Goal: Transaction & Acquisition: Purchase product/service

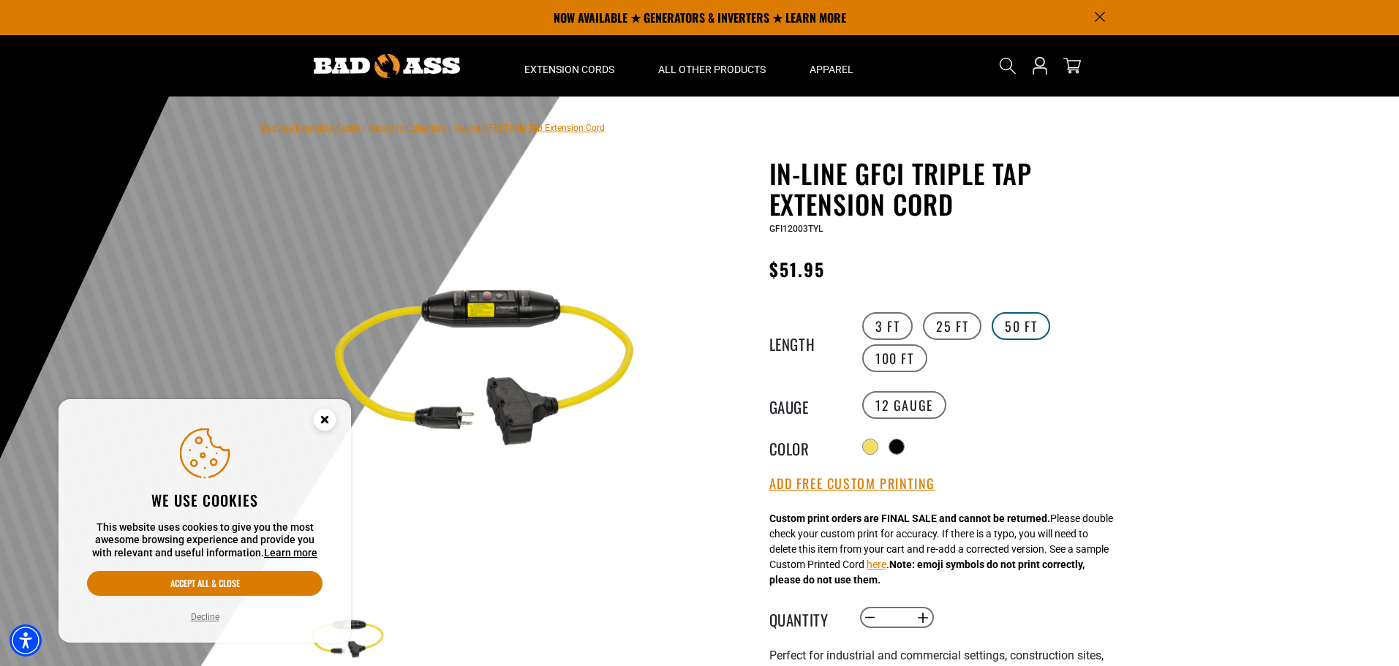
click at [1009, 322] on label "50 FT" at bounding box center [1021, 326] width 59 height 28
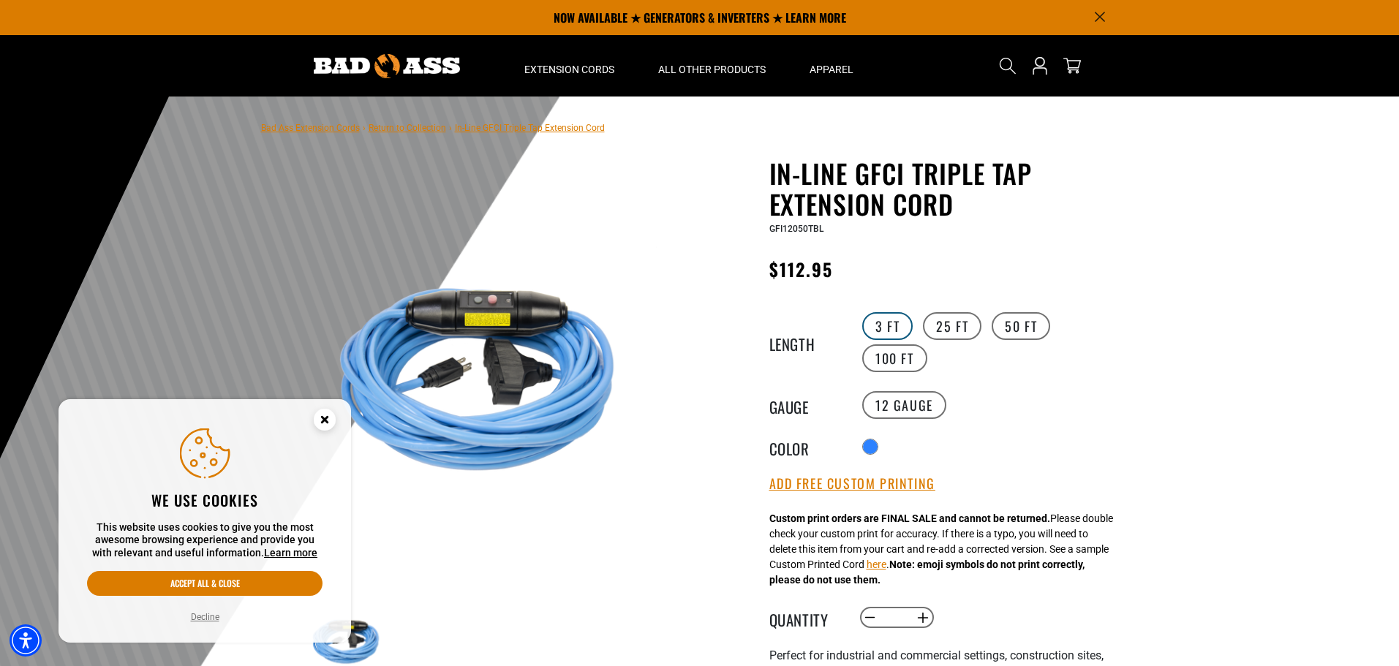
click at [883, 325] on label "3 FT" at bounding box center [887, 326] width 50 height 28
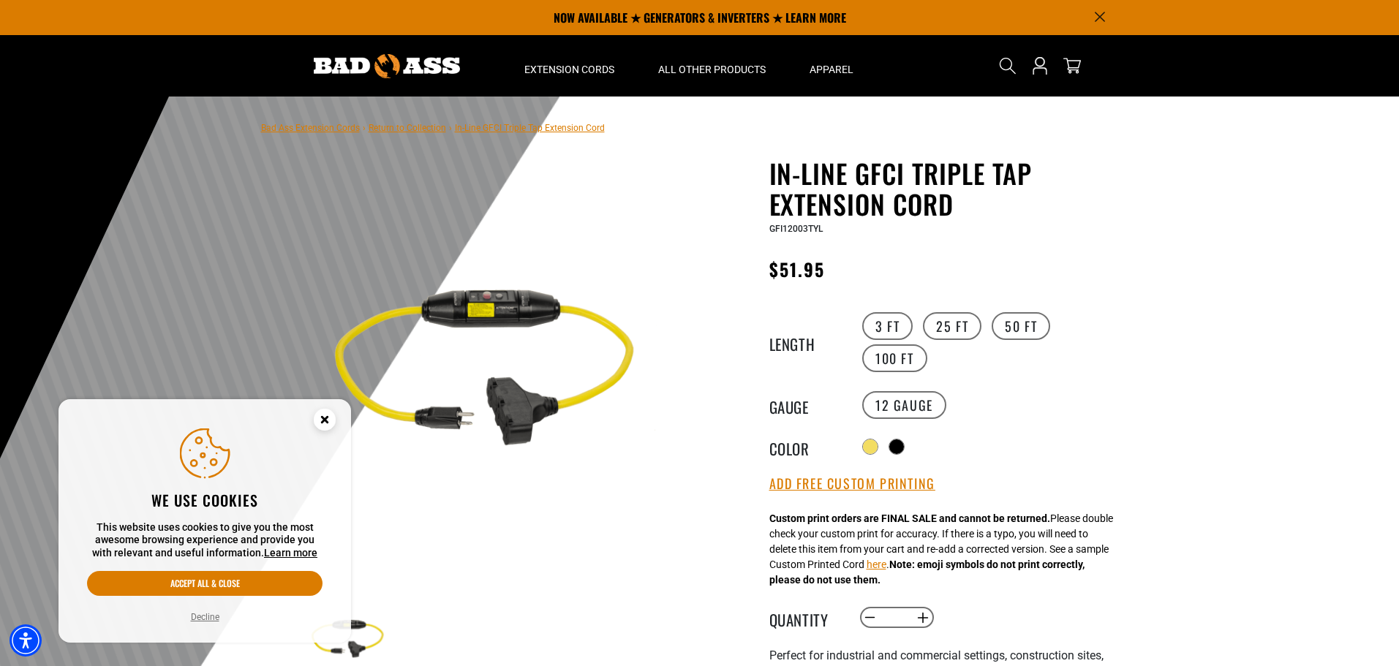
click at [523, 312] on img at bounding box center [480, 371] width 352 height 352
click at [194, 588] on button "Accept all & close" at bounding box center [204, 583] width 235 height 25
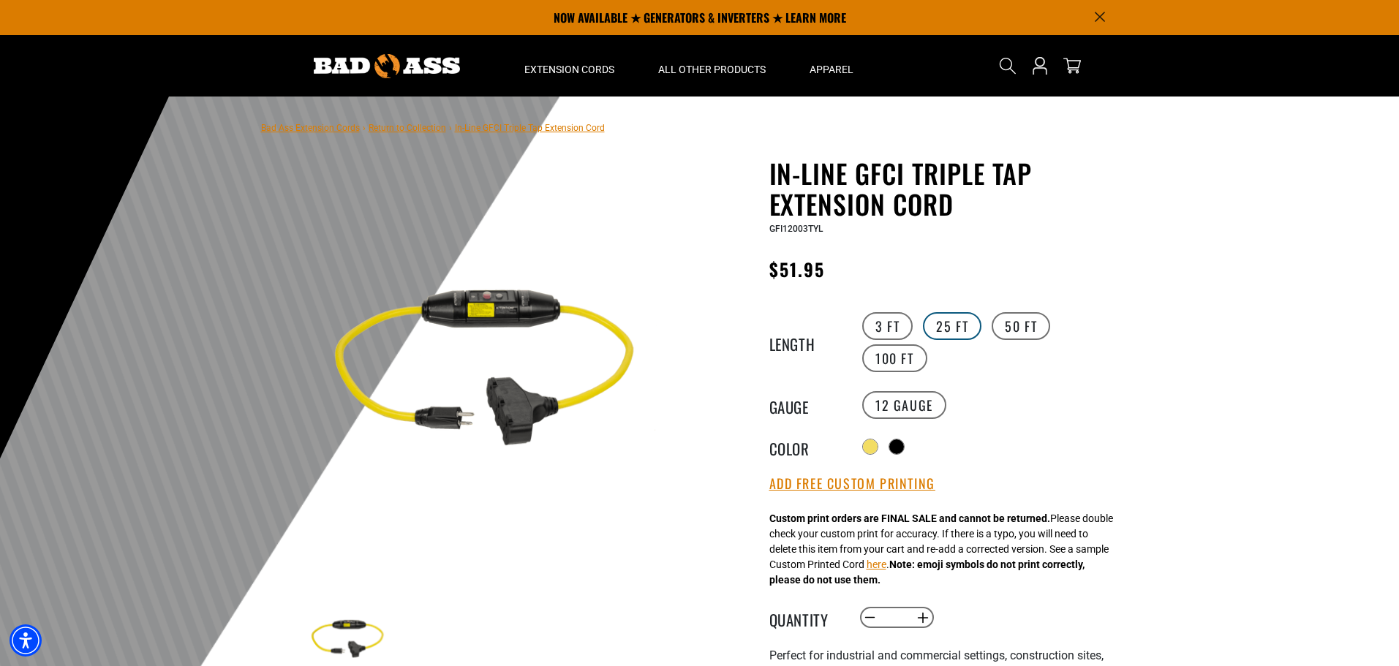
click at [941, 329] on label "25 FT" at bounding box center [952, 326] width 59 height 28
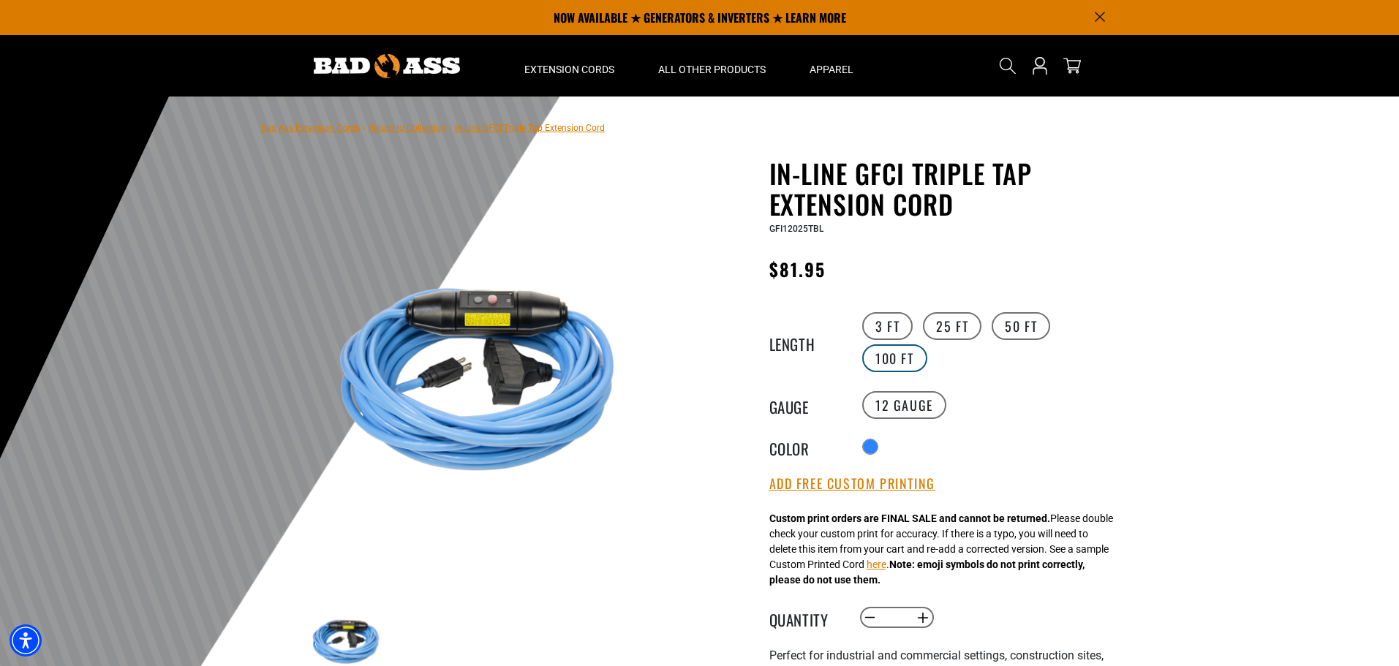
click at [878, 363] on label "100 FT" at bounding box center [894, 358] width 65 height 28
click at [1005, 324] on label "50 FT" at bounding box center [1021, 326] width 59 height 28
click at [896, 322] on label "3 FT" at bounding box center [887, 326] width 50 height 28
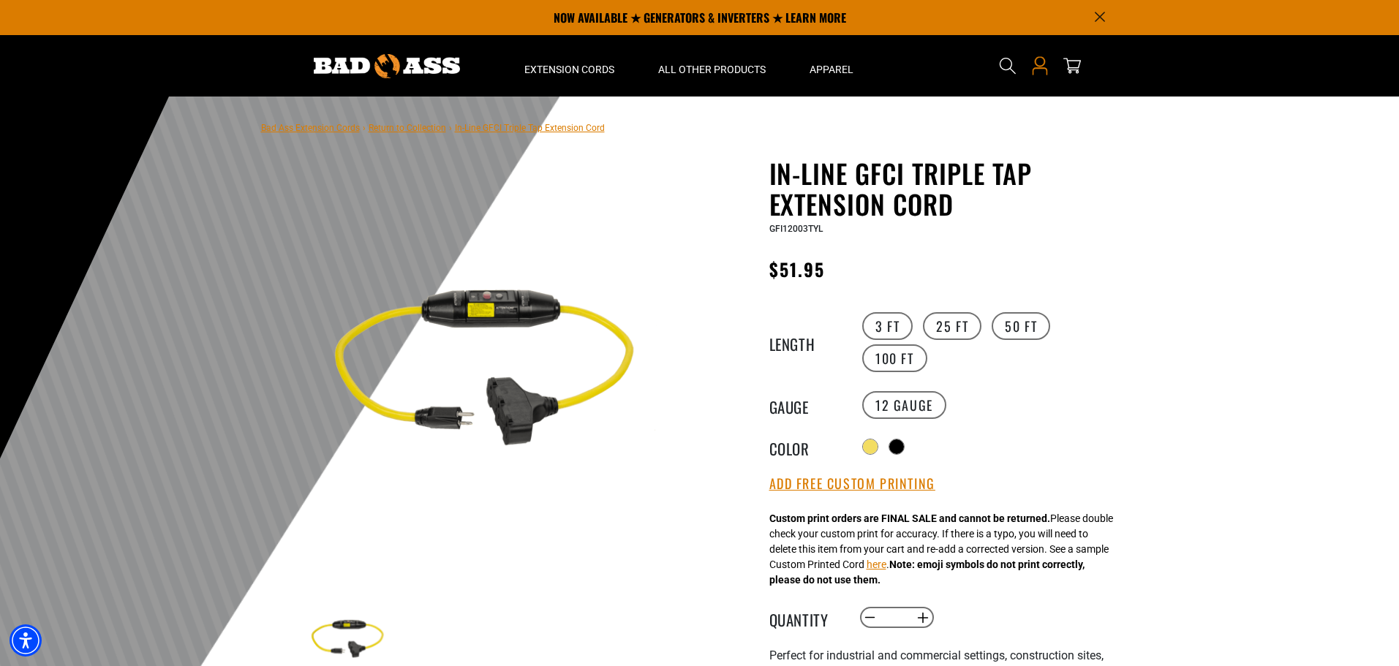
click at [1040, 65] on icon "Open this option" at bounding box center [1039, 65] width 19 height 19
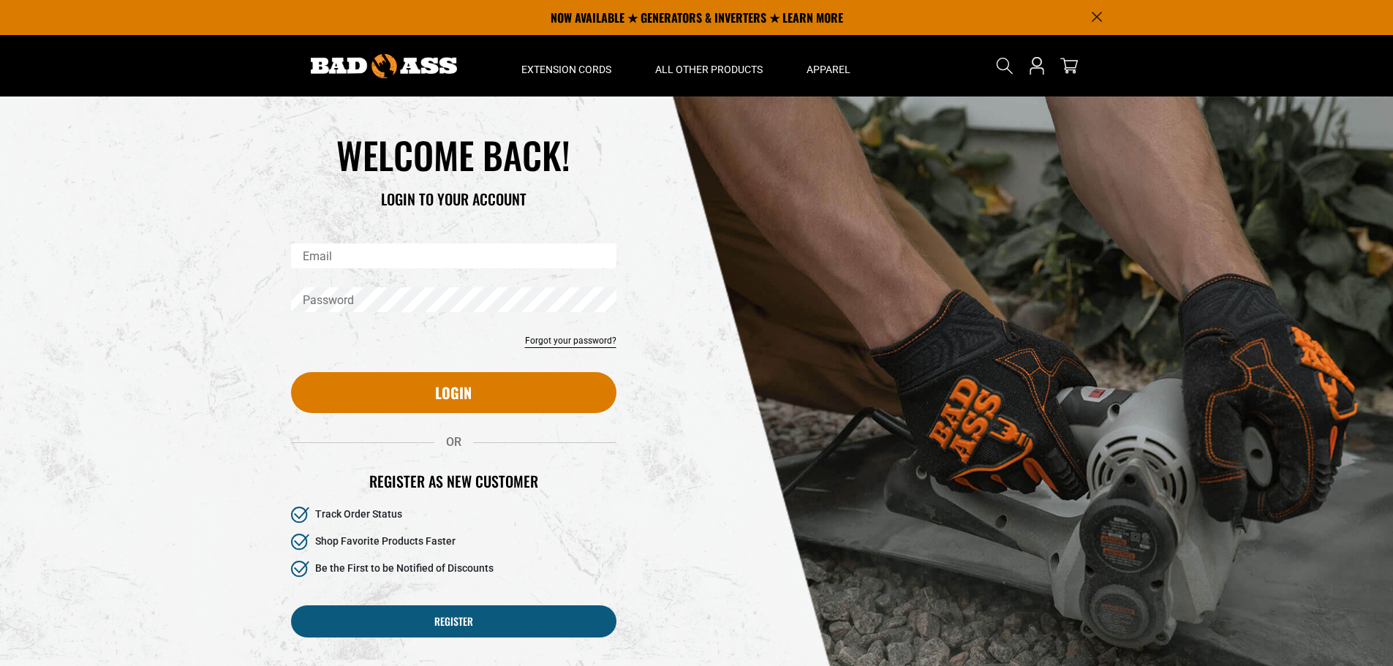
click at [341, 260] on input "Email" at bounding box center [453, 256] width 325 height 25
click at [335, 257] on input "Email" at bounding box center [453, 256] width 325 height 25
type input "**********"
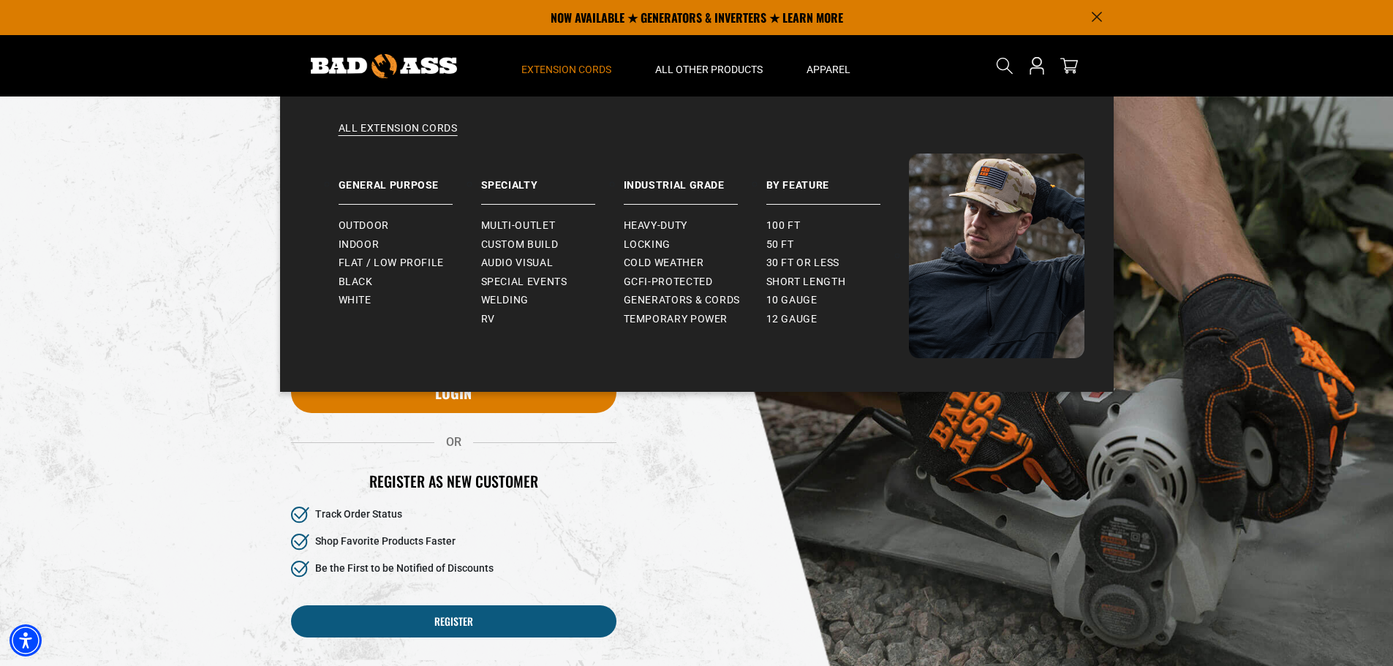
click at [563, 69] on span "Extension Cords" at bounding box center [566, 69] width 90 height 13
click at [434, 129] on link "All Extension Cords" at bounding box center [696, 137] width 775 height 32
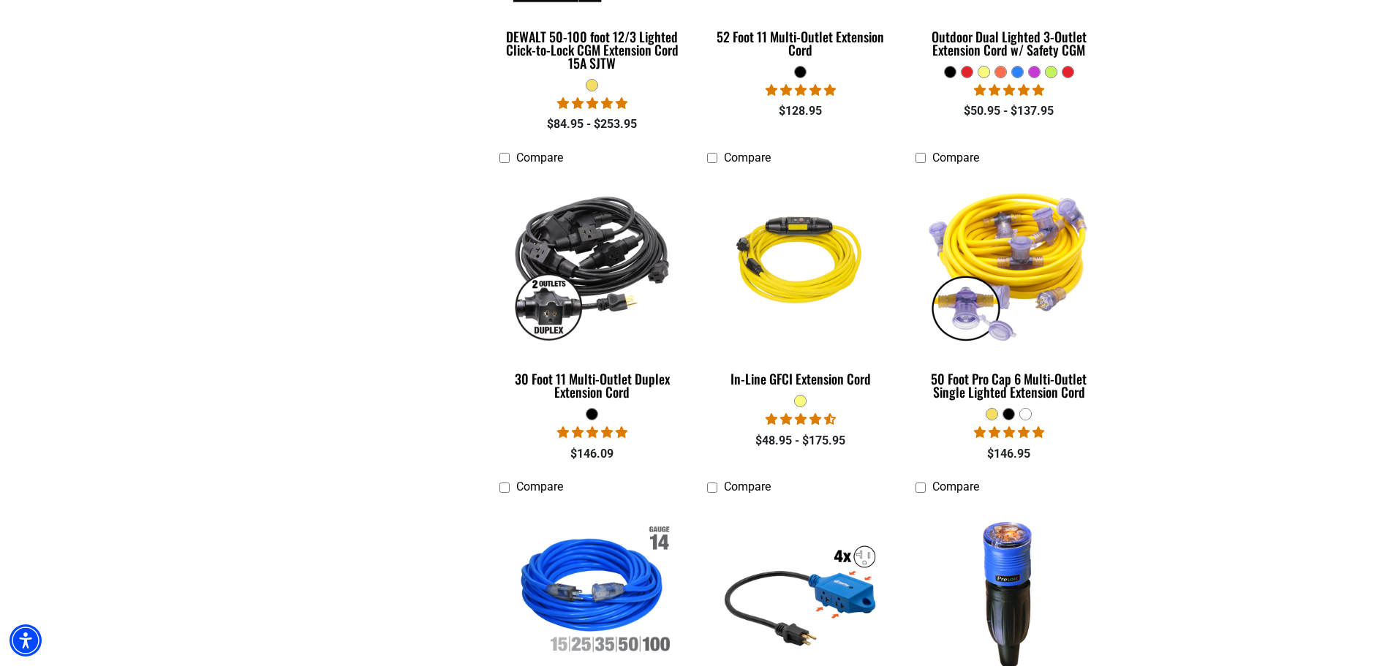
scroll to position [1316, 0]
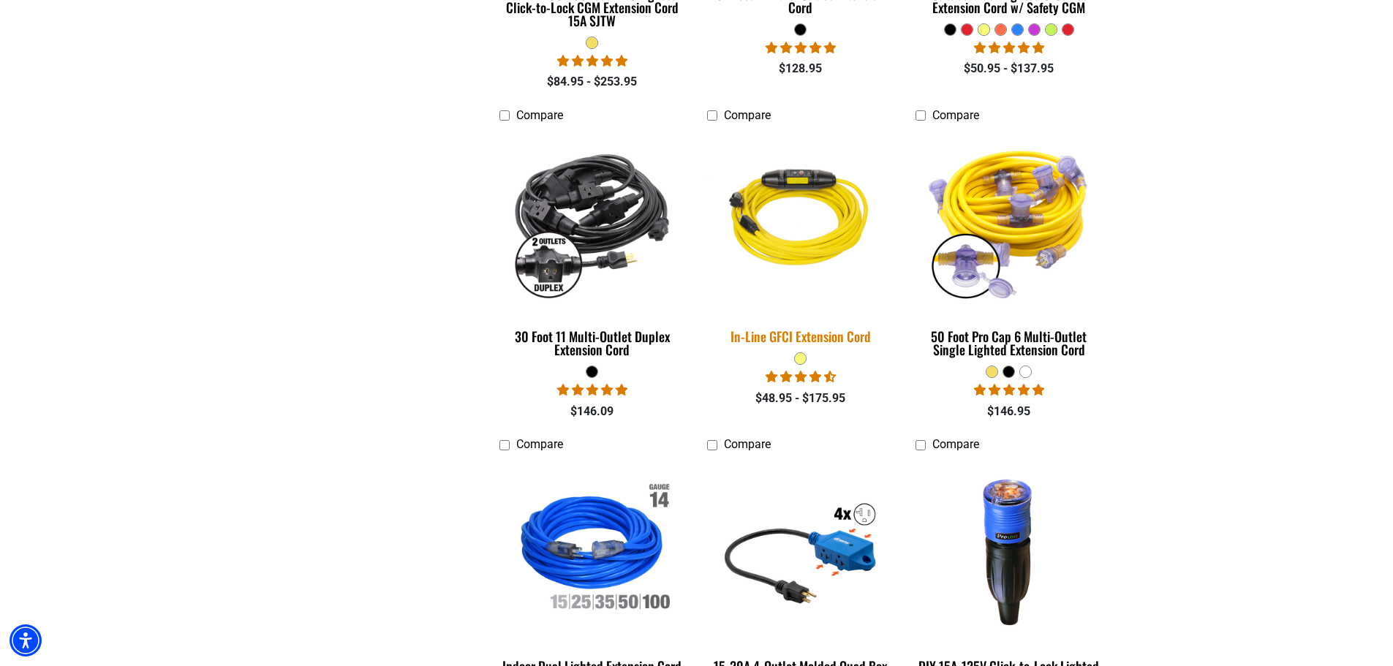
click at [791, 336] on div "In-Line GFCI Extension Cord" at bounding box center [800, 336] width 186 height 13
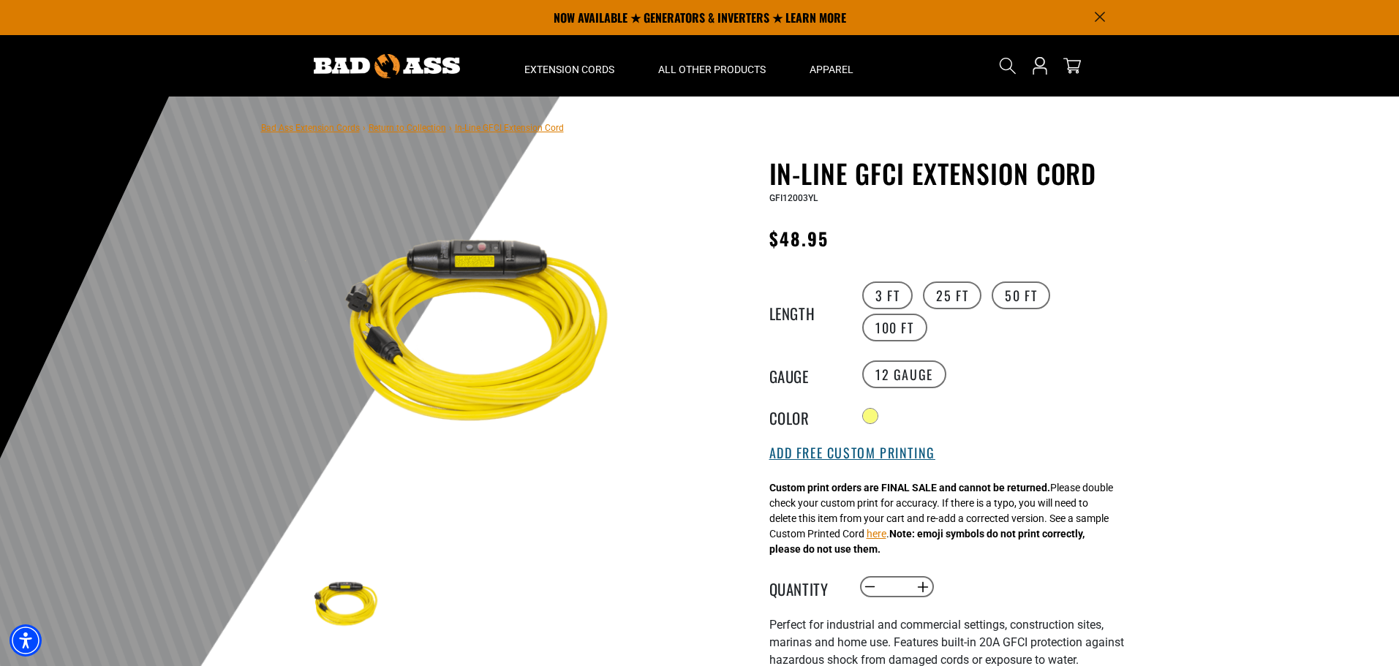
click at [829, 453] on button "Add Free Custom Printing" at bounding box center [852, 453] width 166 height 16
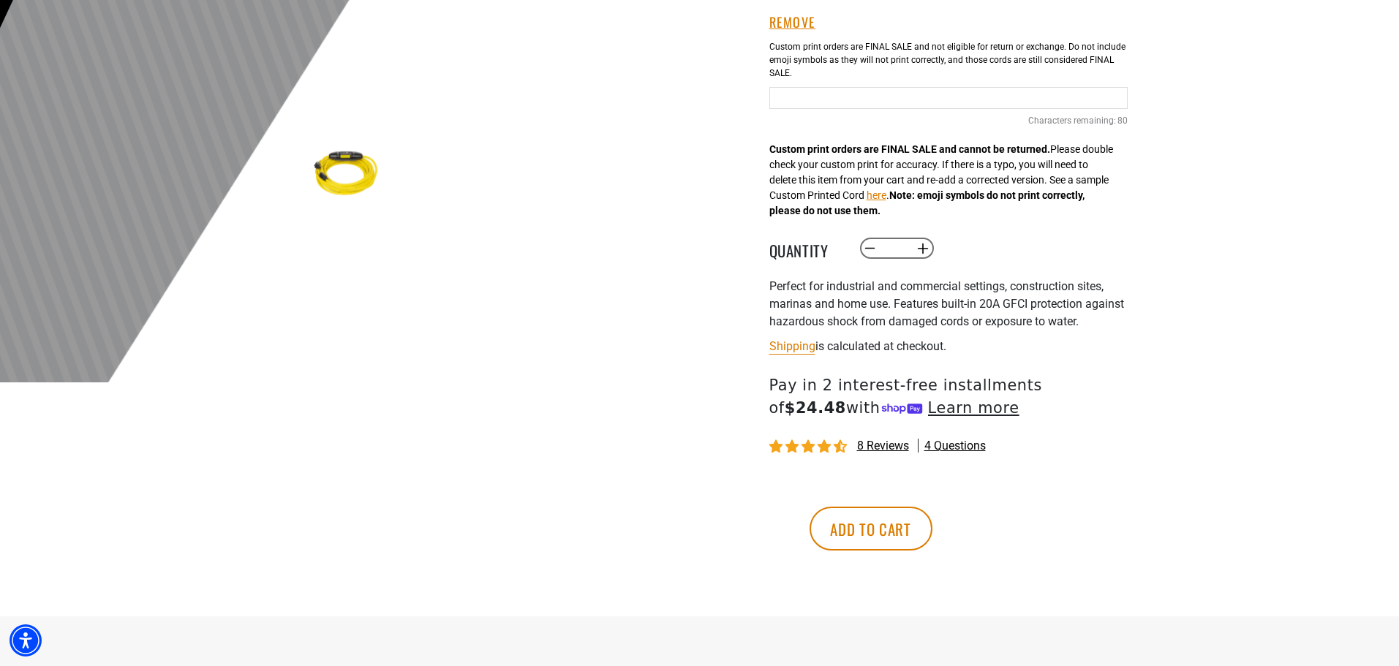
scroll to position [585, 0]
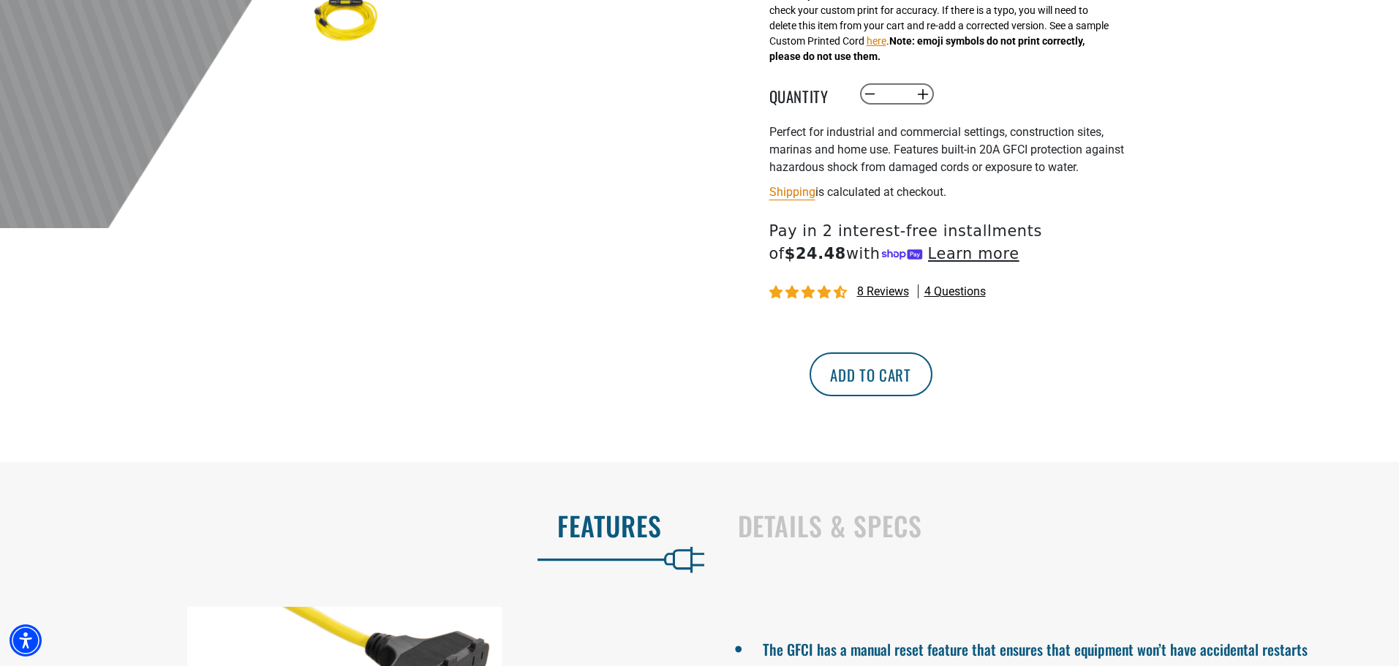
click at [932, 373] on button "Add to cart" at bounding box center [871, 374] width 123 height 44
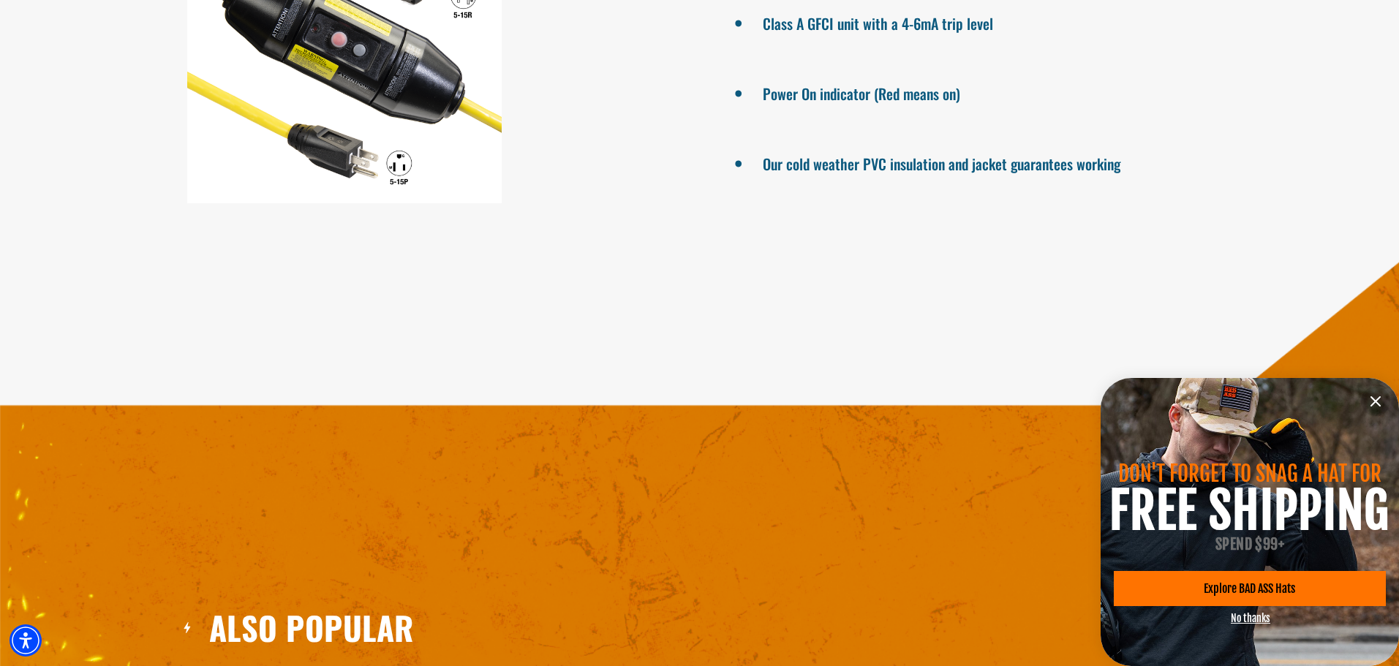
scroll to position [1389, 0]
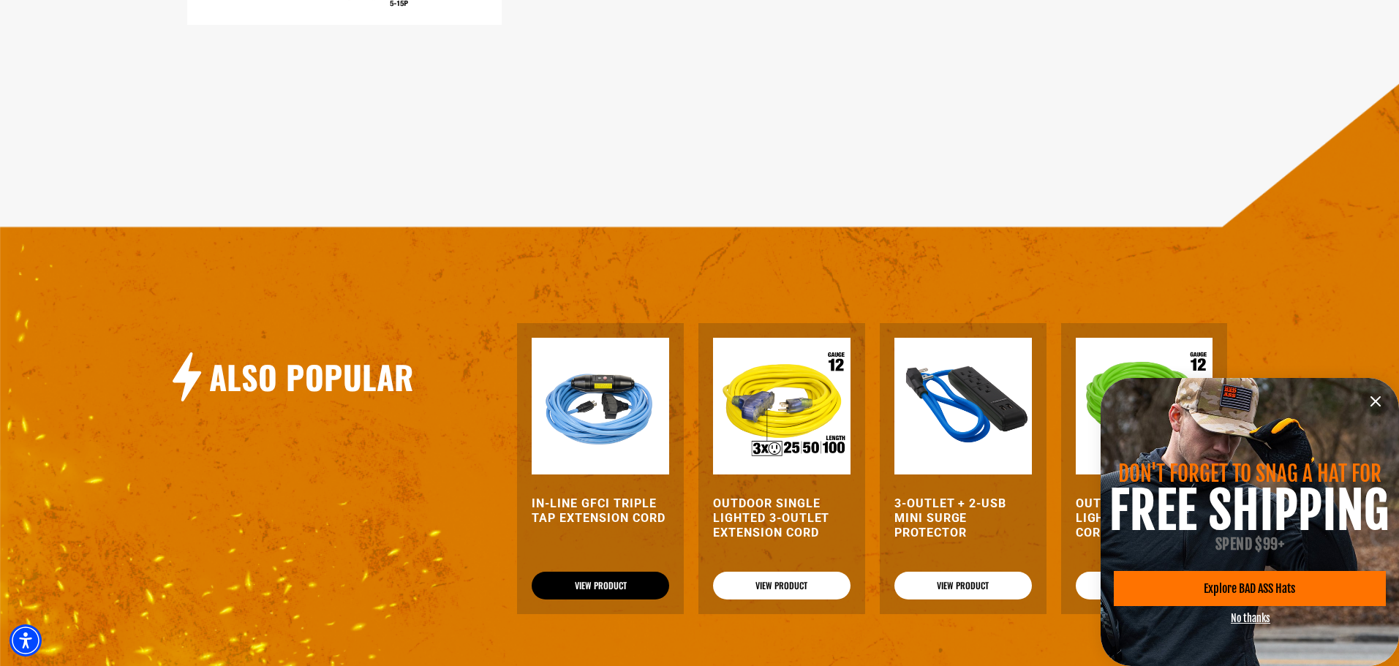
click at [605, 586] on link "View Product" at bounding box center [600, 586] width 137 height 28
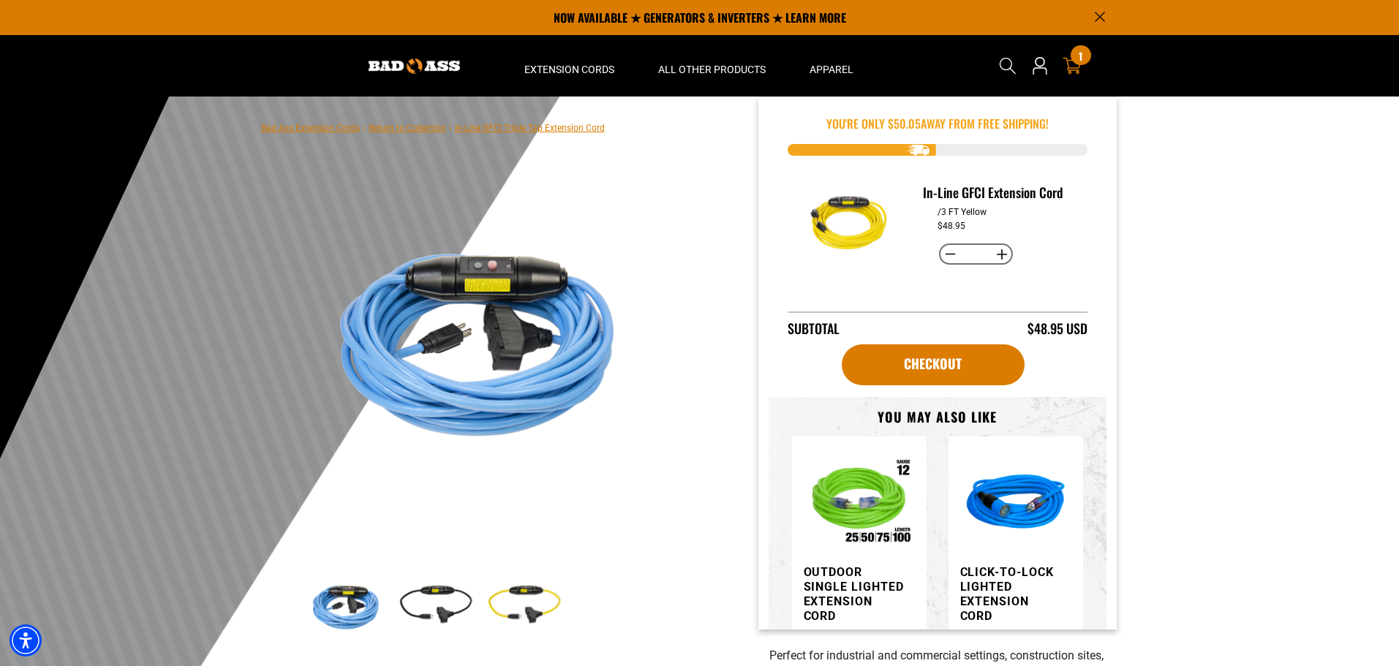
click at [1079, 61] on span "1" at bounding box center [1081, 55] width 4 height 11
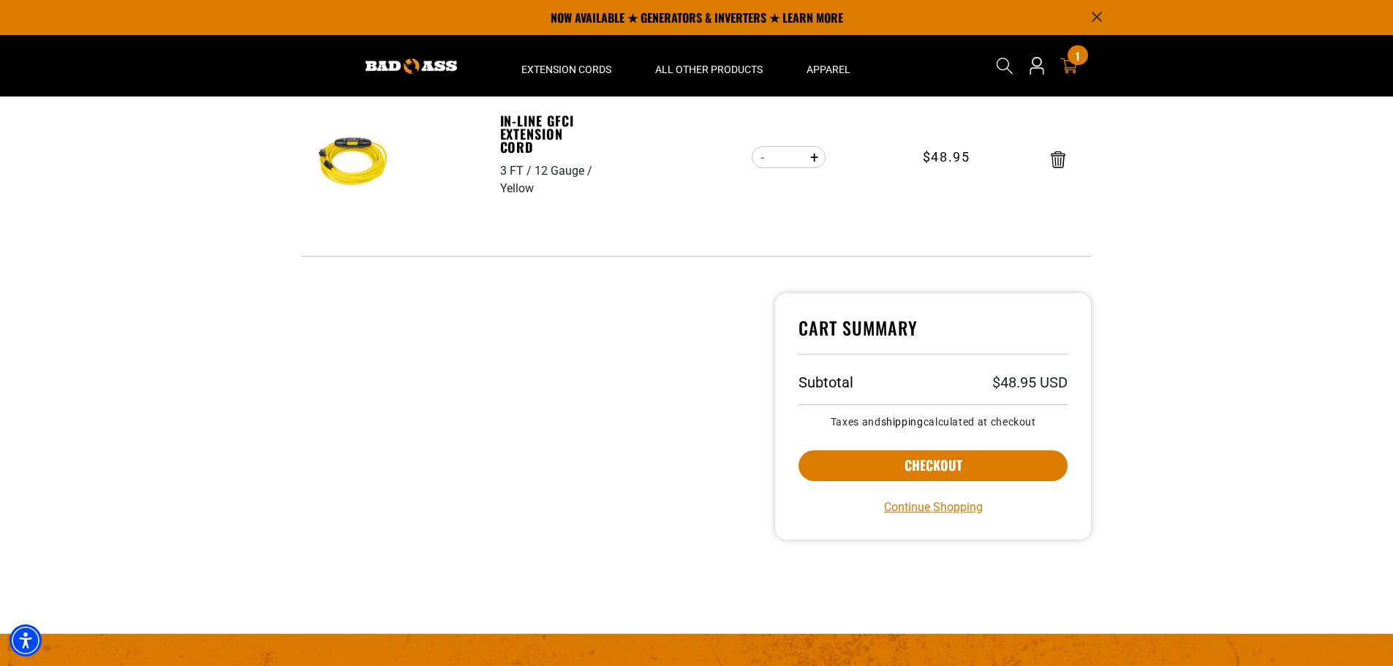
scroll to position [146, 0]
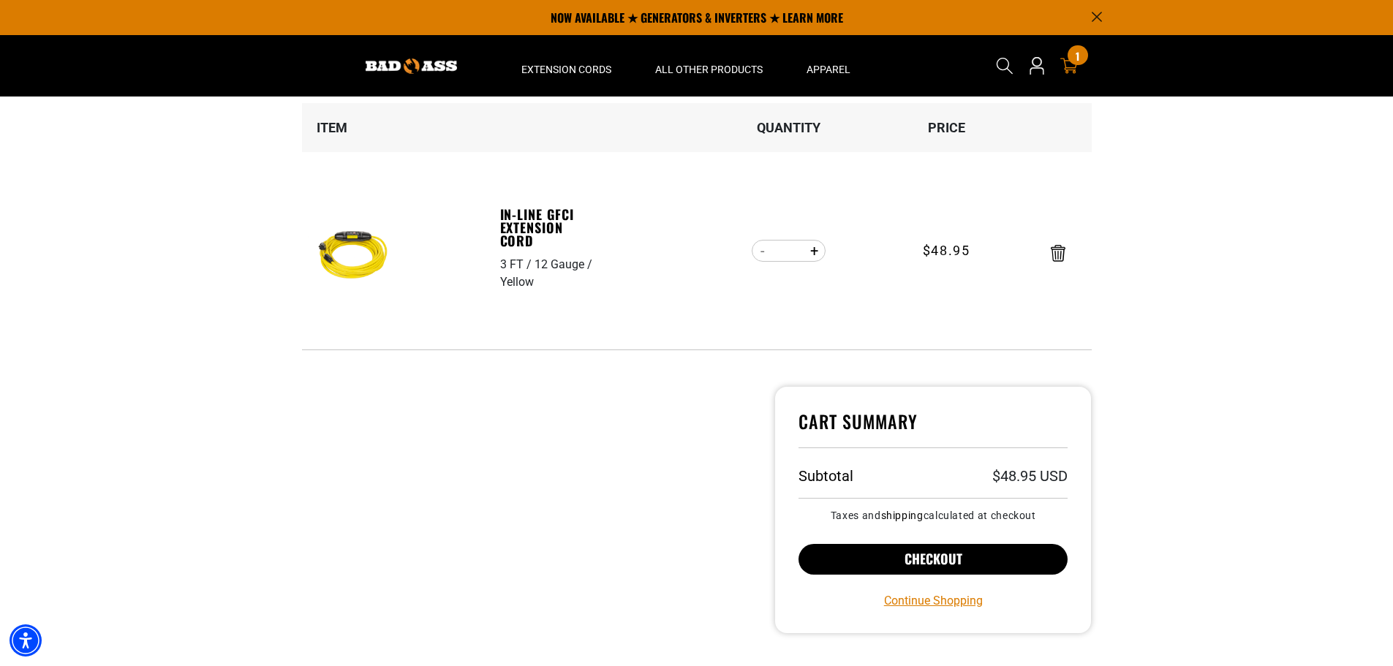
click at [924, 557] on button "Checkout" at bounding box center [934, 559] width 270 height 31
